Goal: Transaction & Acquisition: Book appointment/travel/reservation

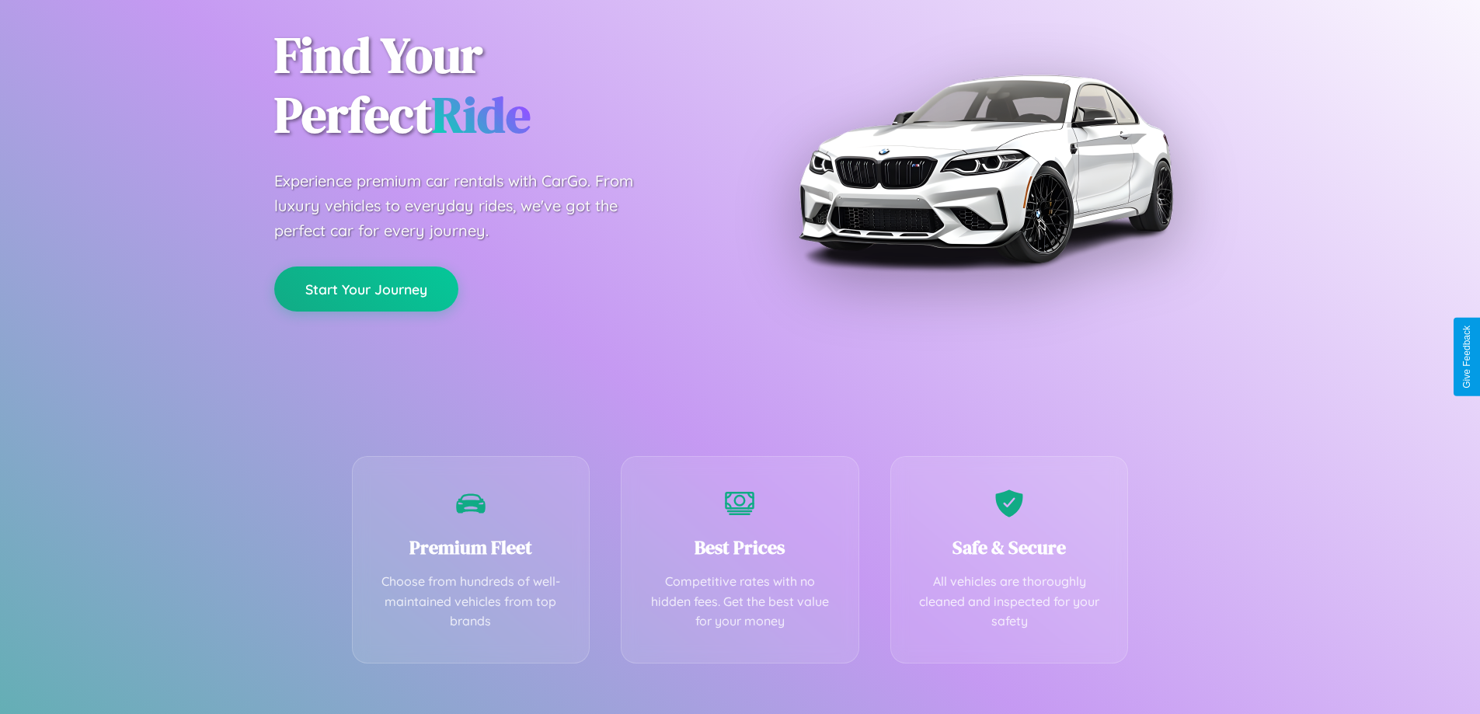
scroll to position [306, 0]
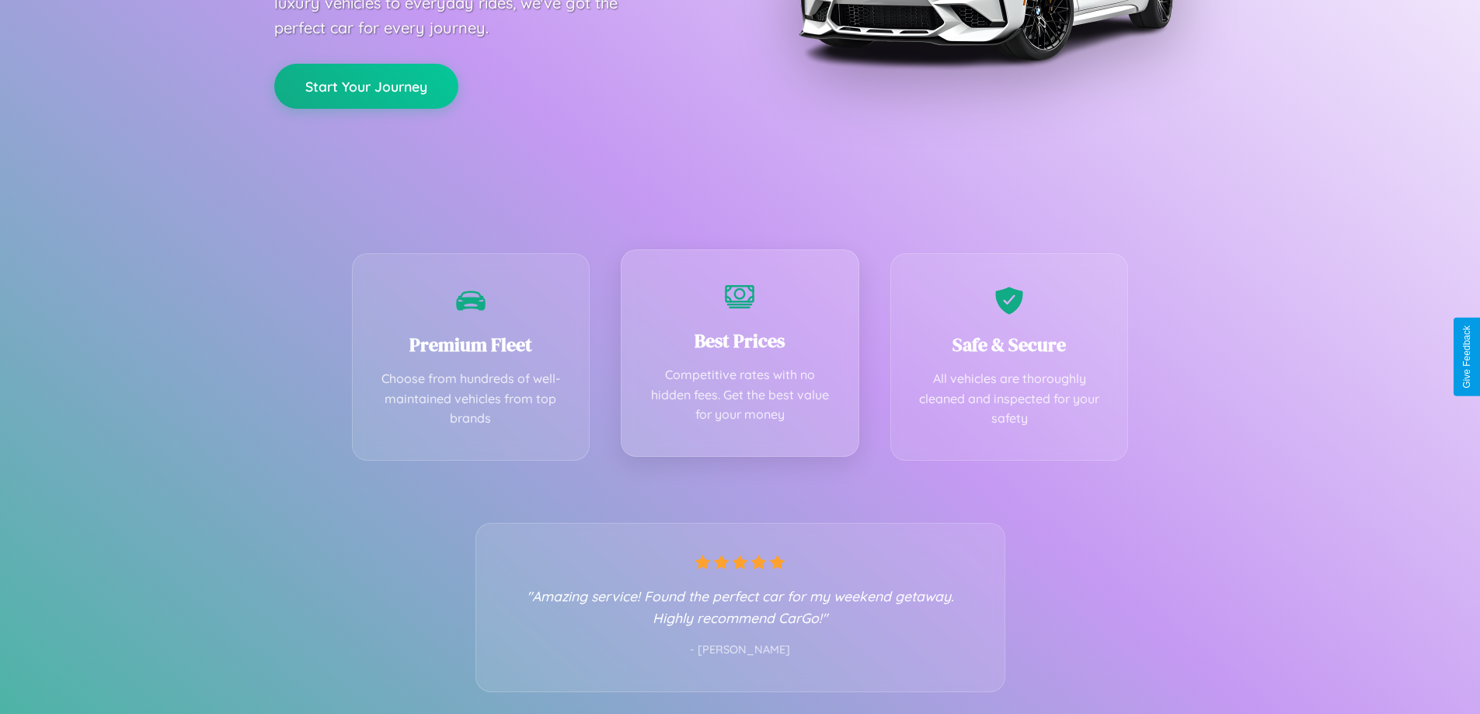
click at [740, 357] on div "Best Prices Competitive rates with no hidden fees. Get the best value for your …" at bounding box center [740, 352] width 239 height 207
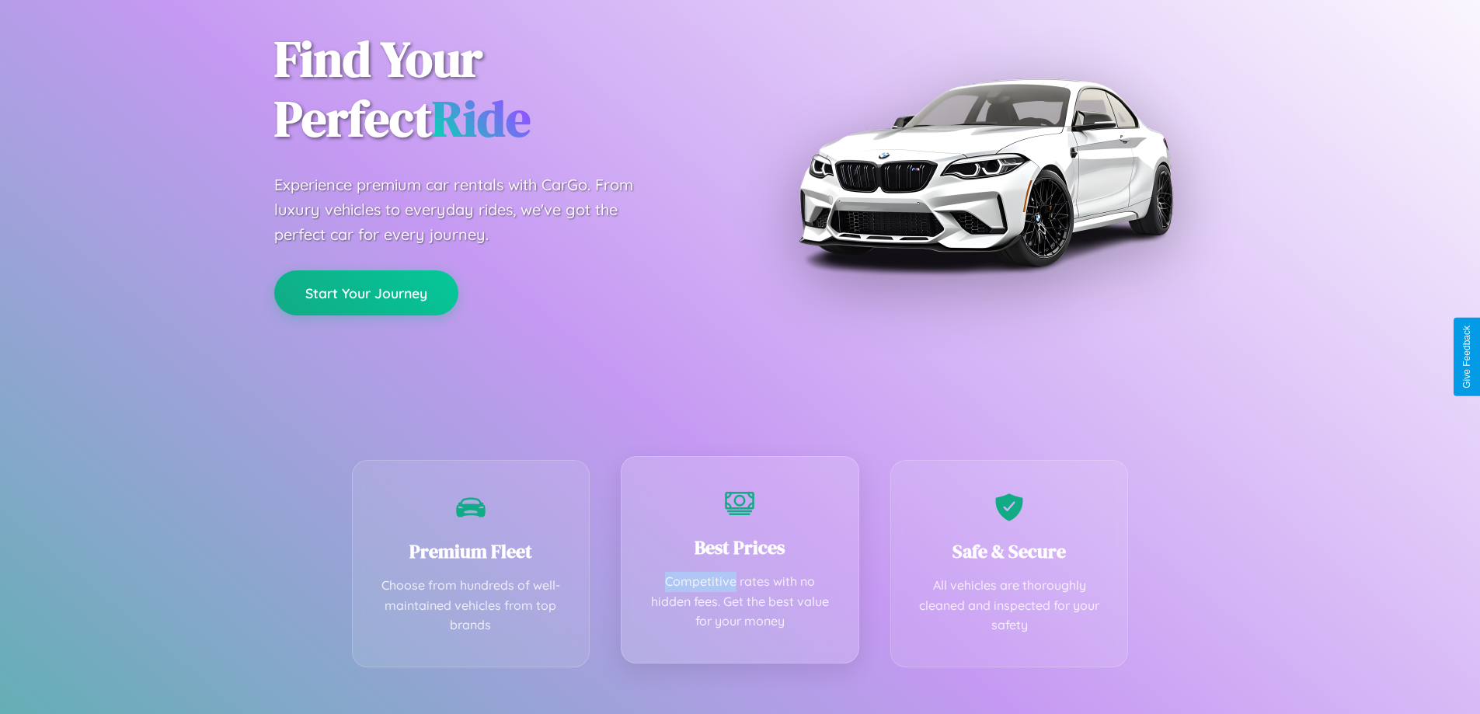
scroll to position [0, 0]
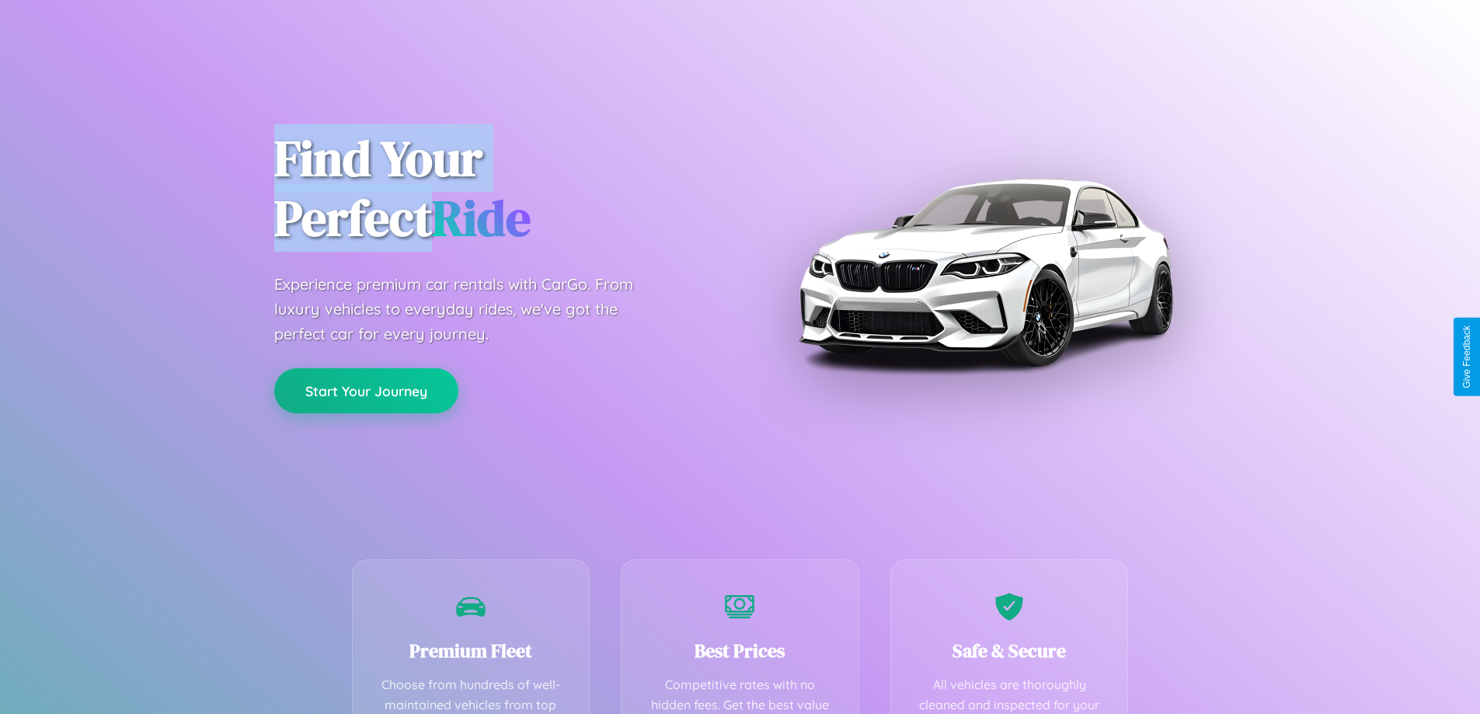
click at [366, 391] on button "Start Your Journey" at bounding box center [366, 390] width 184 height 45
click at [366, 390] on button "Start Your Journey" at bounding box center [366, 390] width 184 height 45
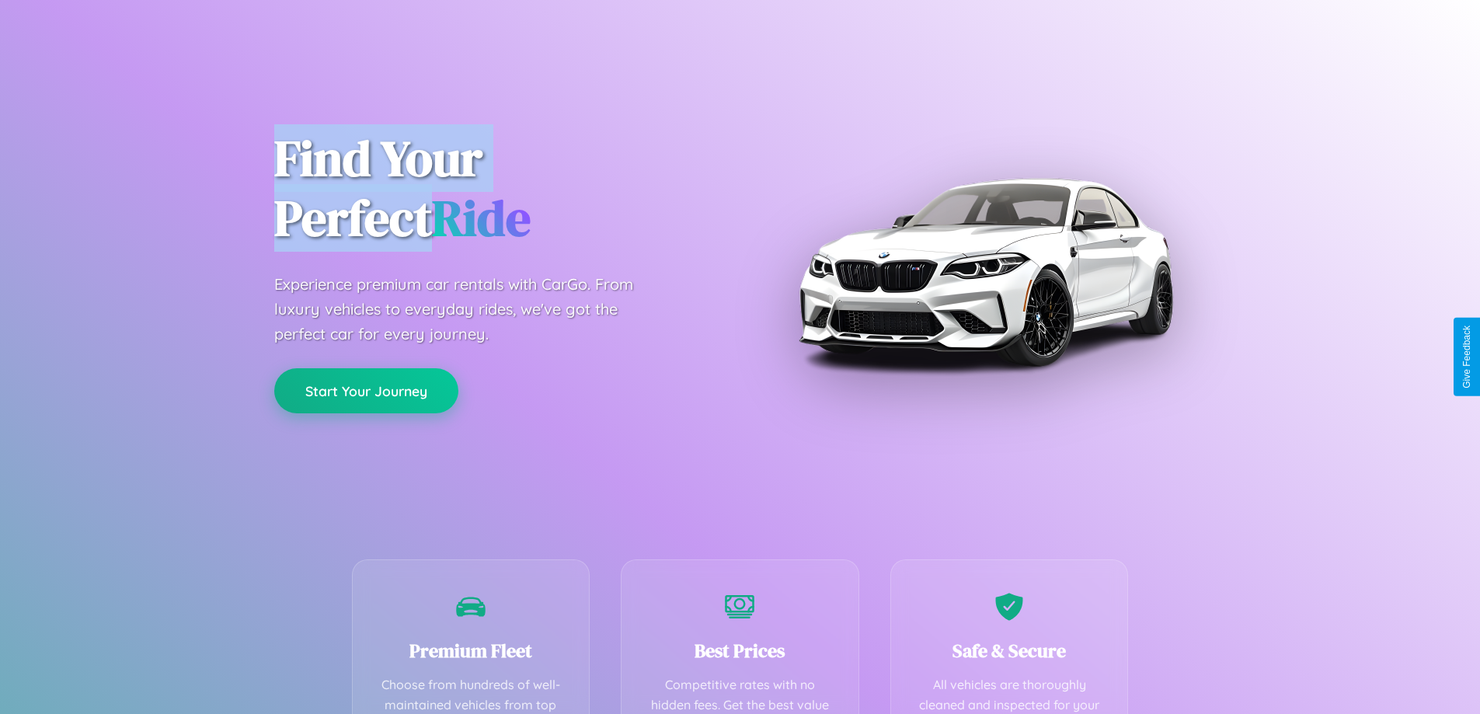
click at [366, 390] on button "Start Your Journey" at bounding box center [366, 390] width 184 height 45
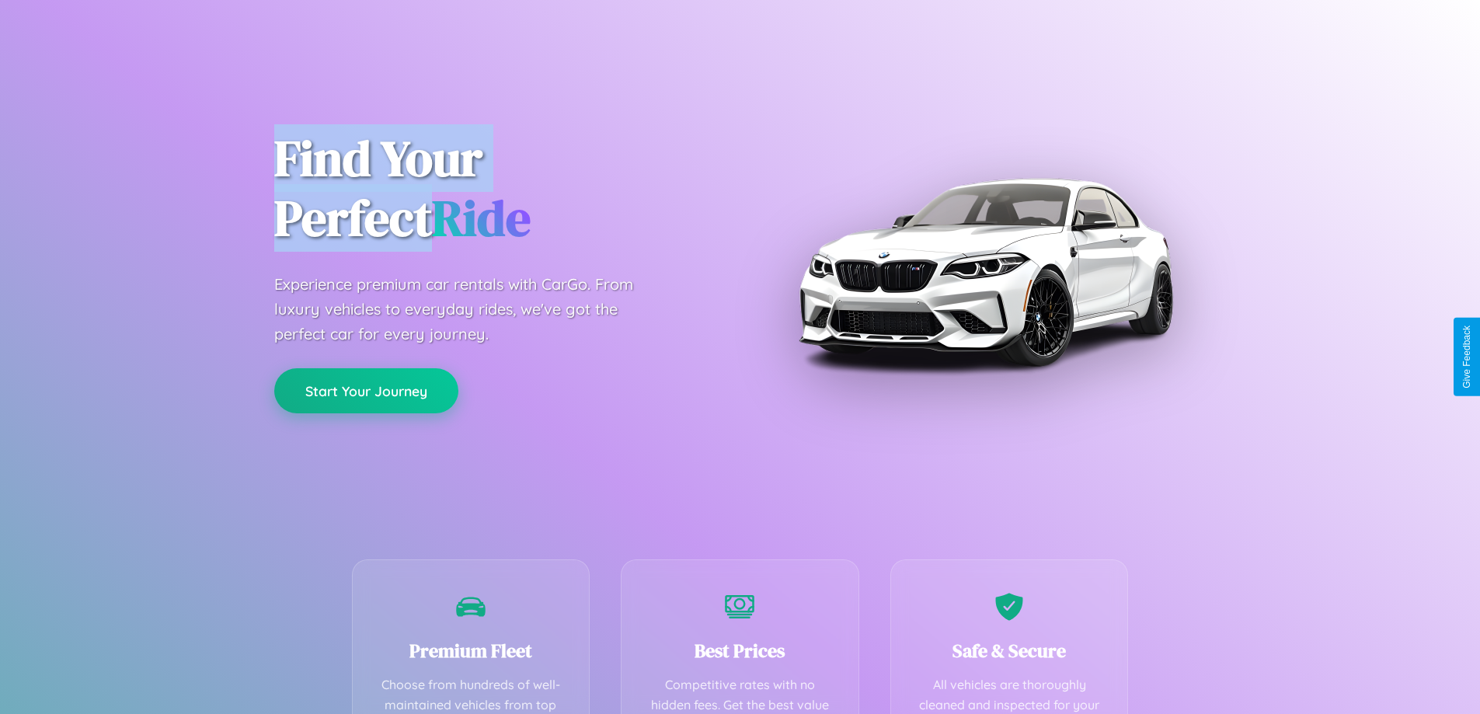
click at [366, 390] on button "Start Your Journey" at bounding box center [366, 390] width 184 height 45
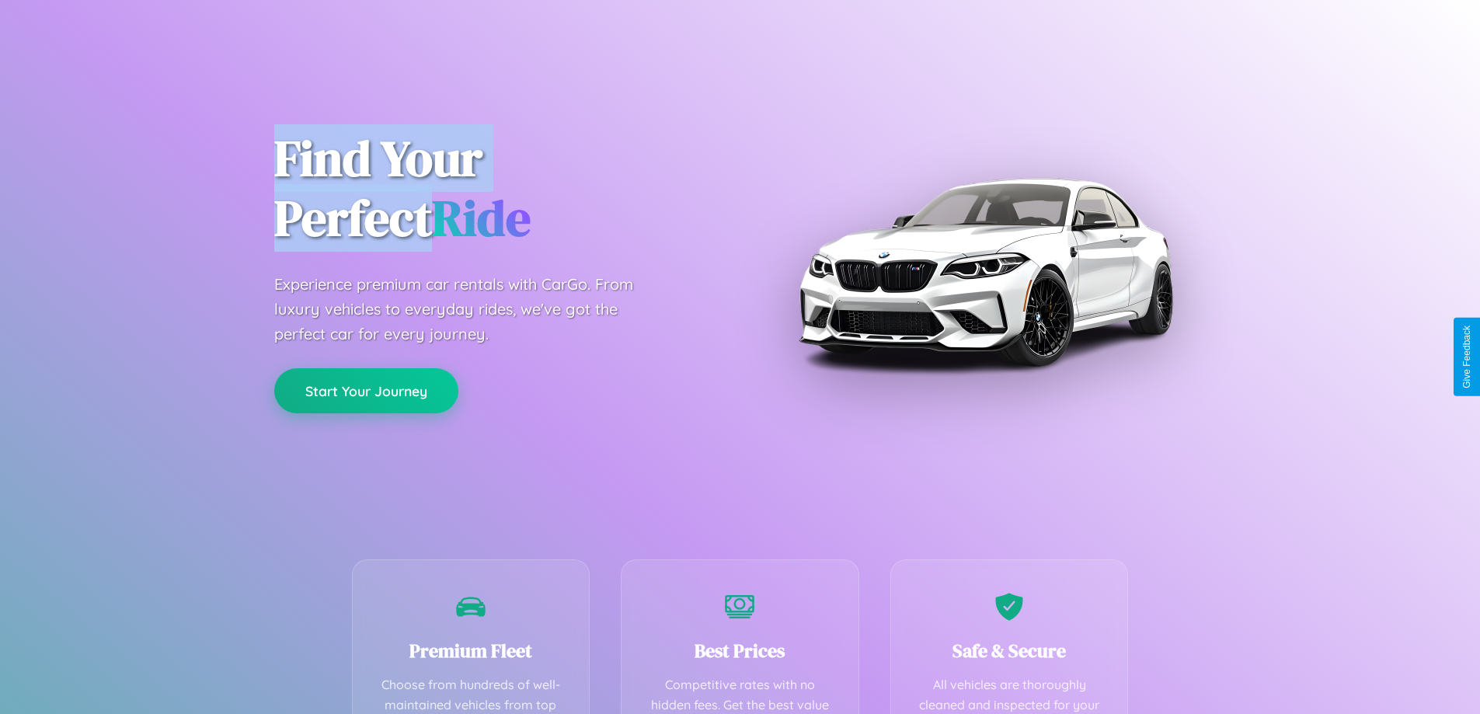
click at [366, 390] on button "Start Your Journey" at bounding box center [366, 390] width 184 height 45
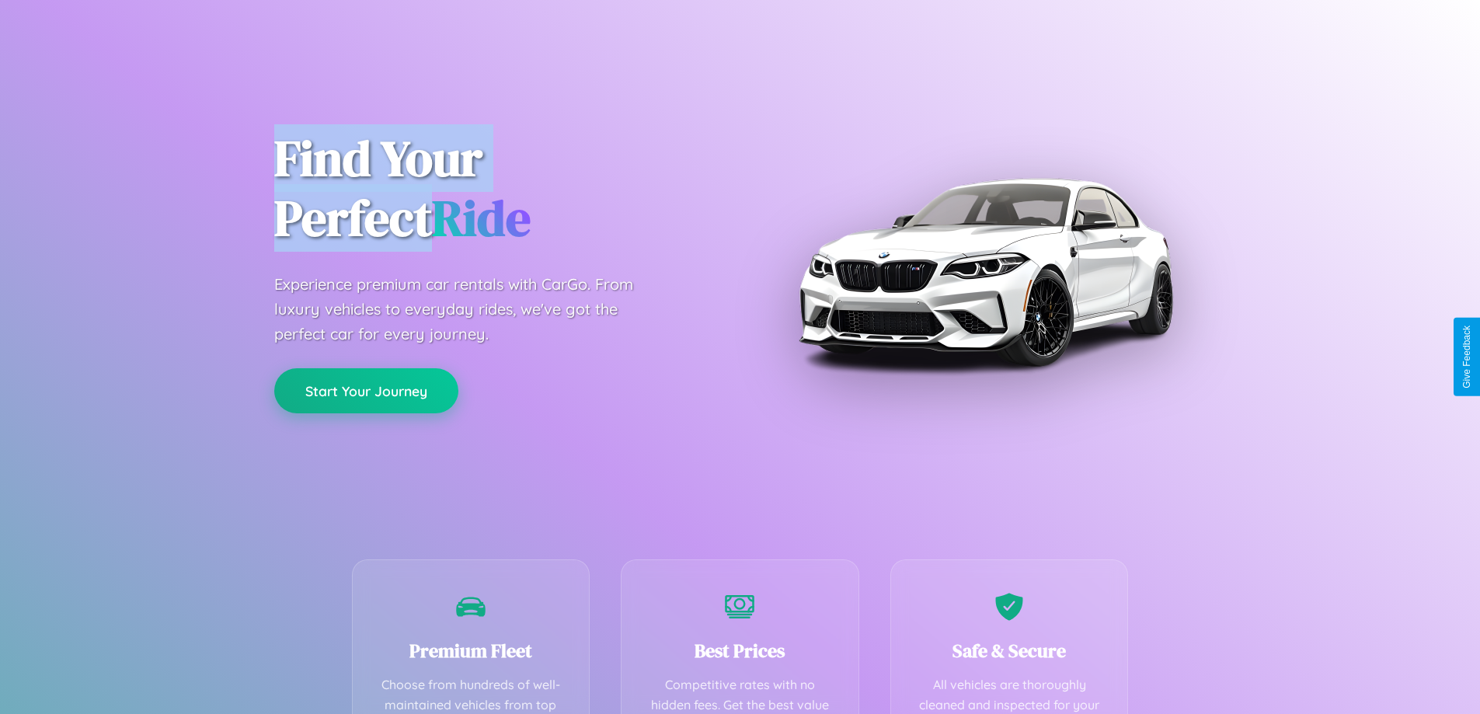
click at [366, 390] on button "Start Your Journey" at bounding box center [366, 390] width 184 height 45
